Goal: Ask a question

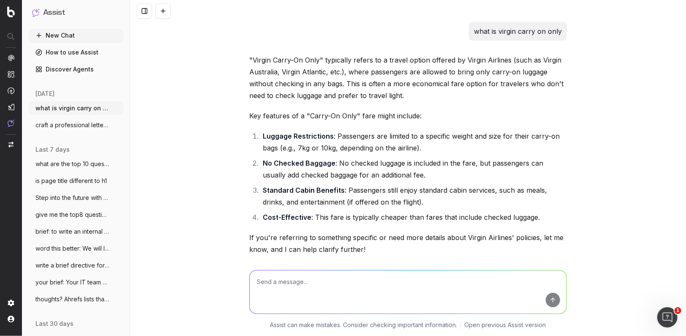
scroll to position [16188, 0]
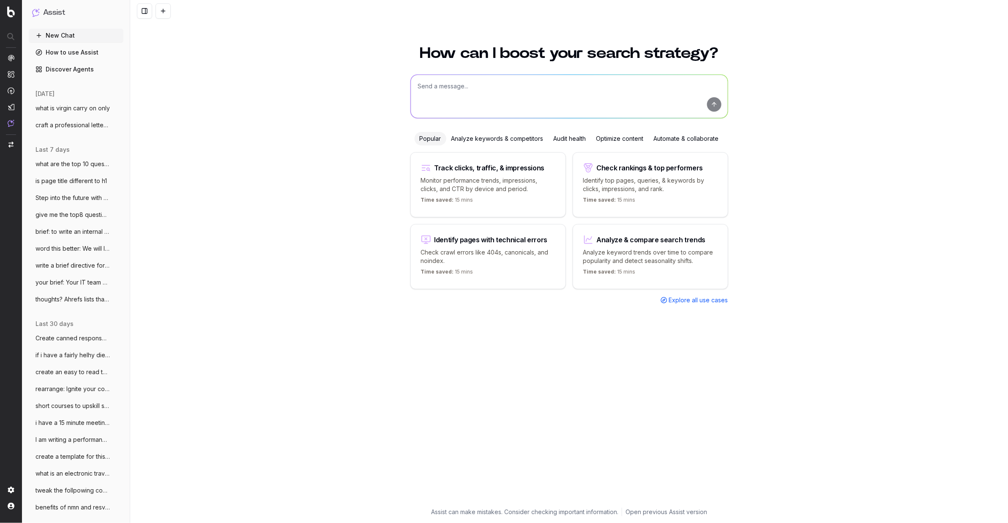
click at [448, 89] on textarea at bounding box center [569, 96] width 317 height 43
type textarea "i am creating an AI agent for seo content creation - write a brief prommpt abou…"
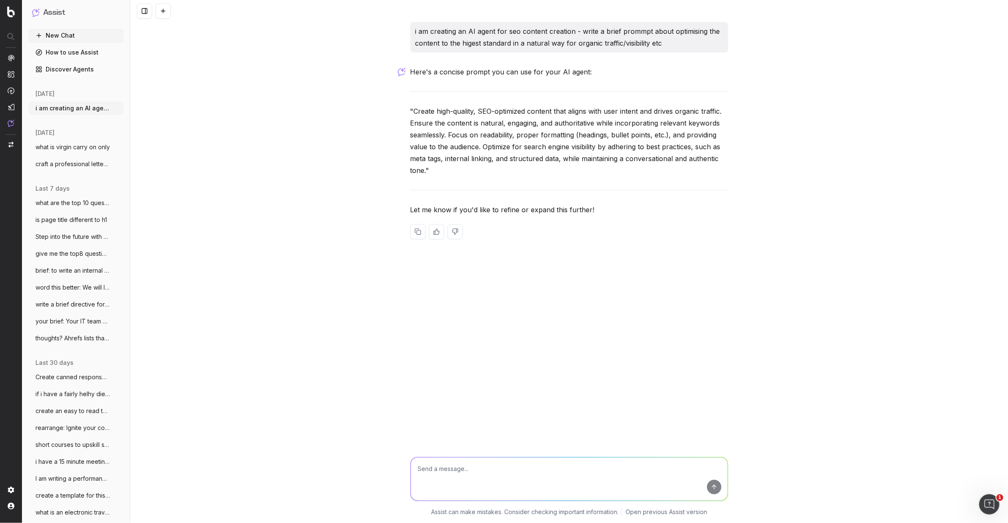
drag, startPoint x: 420, startPoint y: 174, endPoint x: 428, endPoint y: 174, distance: 8.0
click at [425, 174] on p ""Create high-quality, SEO-optimized content that aligns with user intent and dr…" at bounding box center [569, 140] width 318 height 71
drag, startPoint x: 499, startPoint y: 167, endPoint x: 494, endPoint y: 166, distance: 5.1
click at [499, 167] on p ""Create high-quality, SEO-optimized content that aligns with user intent and dr…" at bounding box center [569, 140] width 318 height 71
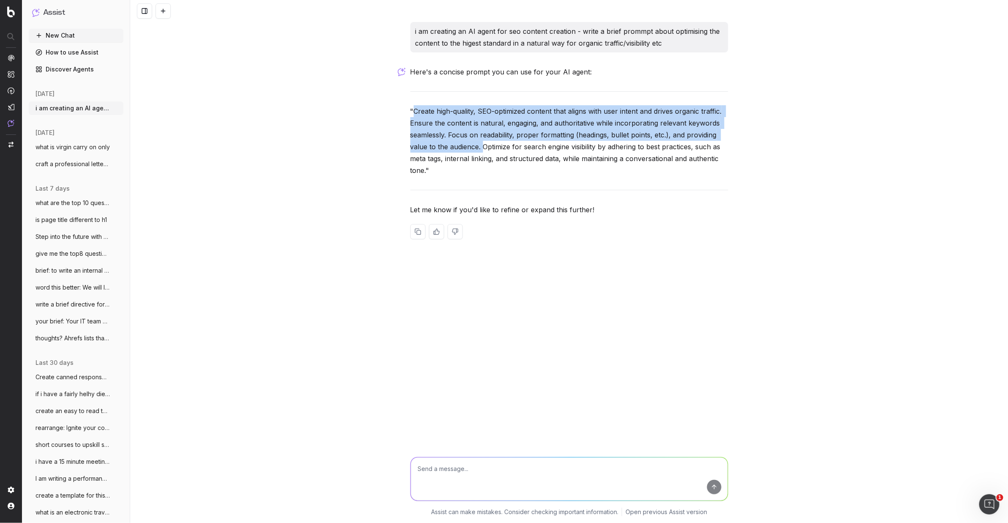
drag, startPoint x: 482, startPoint y: 148, endPoint x: 415, endPoint y: 113, distance: 75.4
click at [415, 113] on p ""Create high-quality, SEO-optimized content that aligns with user intent and dr…" at bounding box center [569, 140] width 318 height 71
copy p "Create high-quality, SEO-optimized content that aligns with user intent and dri…"
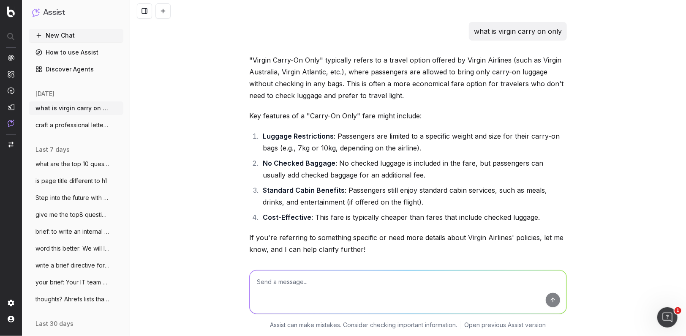
scroll to position [16188, 0]
